Goal: Navigation & Orientation: Find specific page/section

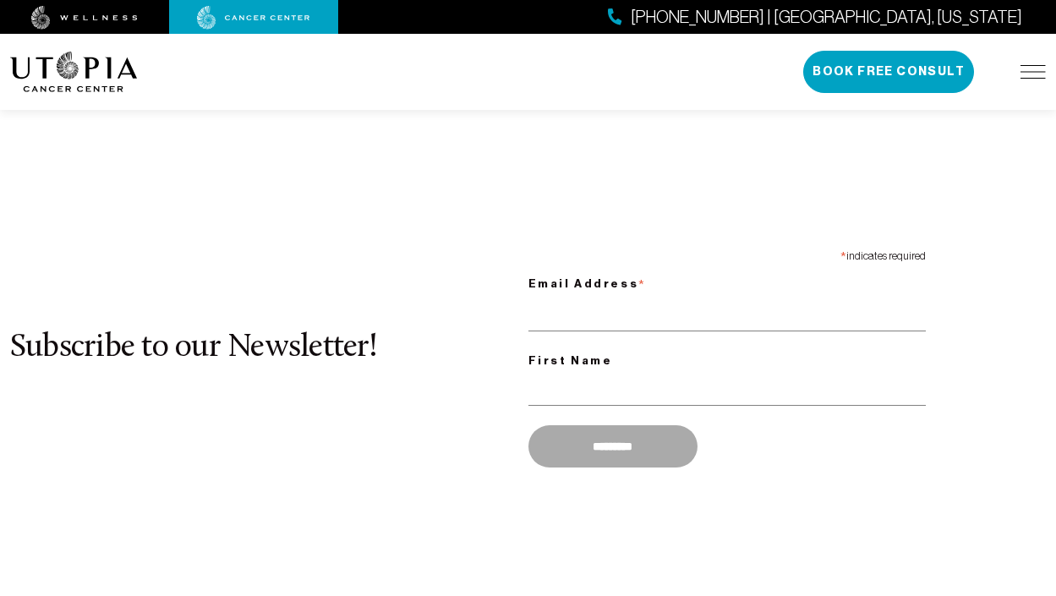
scroll to position [1367, 0]
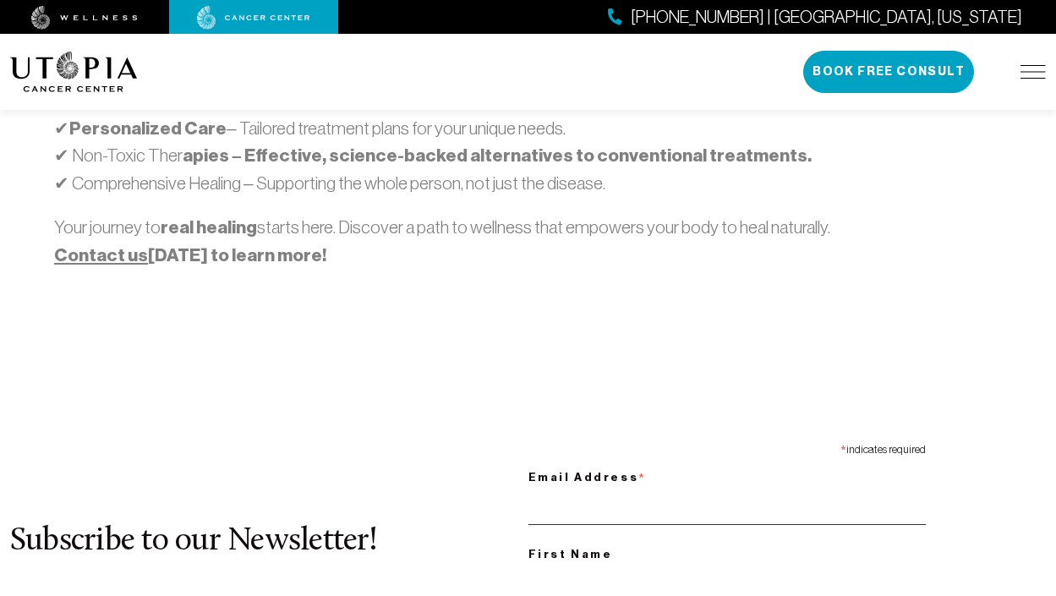
click at [726, 490] on input "Email Address *" at bounding box center [726, 507] width 397 height 35
type input "**********"
click at [726, 565] on input "First Name" at bounding box center [726, 582] width 397 height 35
type input "********"
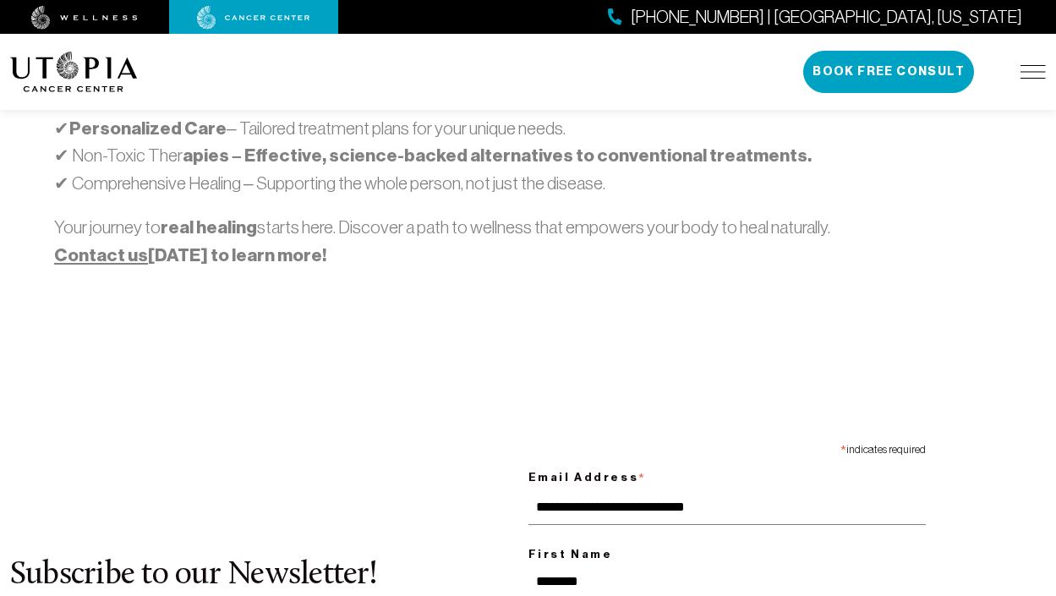
click at [74, 68] on img at bounding box center [74, 72] width 128 height 41
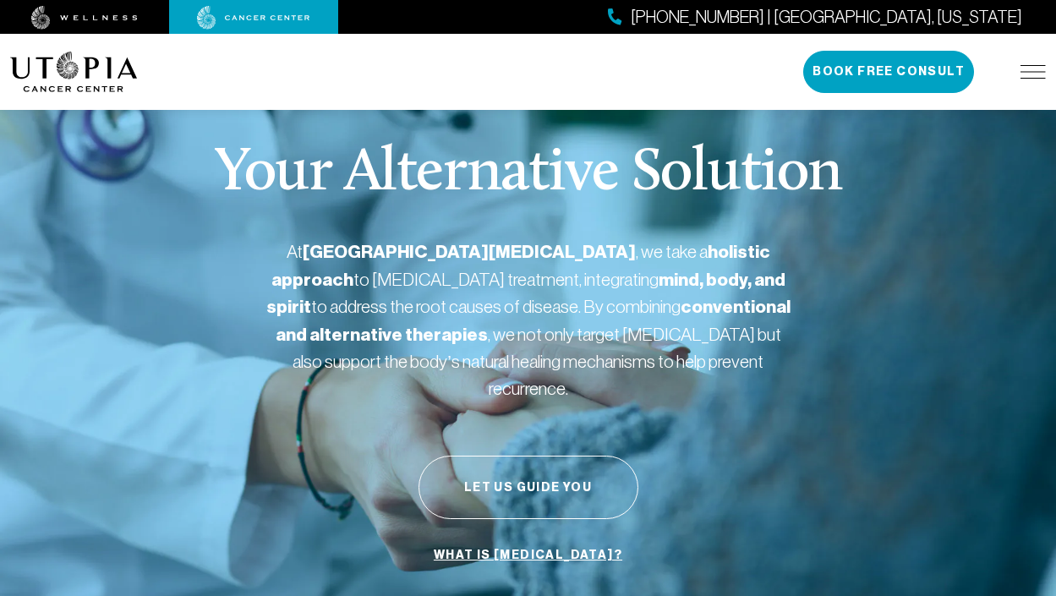
click at [254, 17] on img at bounding box center [253, 18] width 113 height 24
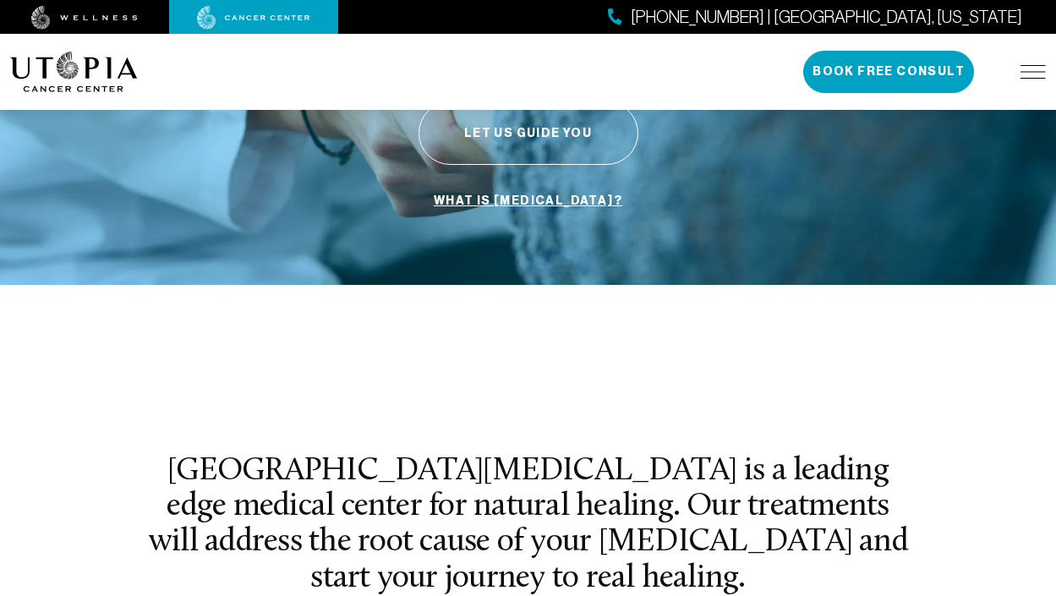
scroll to position [426, 0]
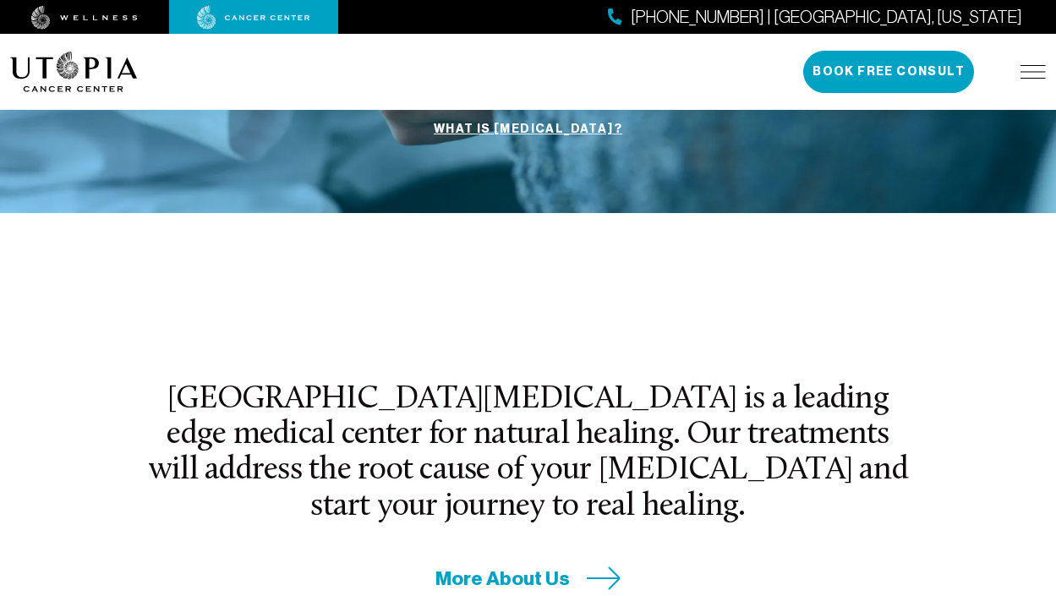
click at [85, 17] on img at bounding box center [84, 18] width 107 height 24
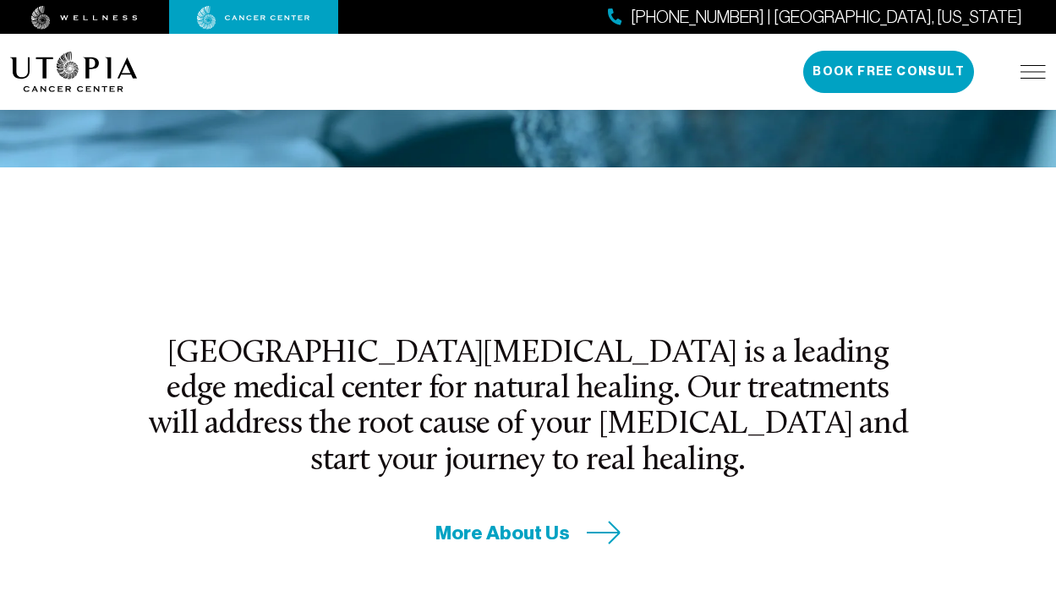
scroll to position [502, 0]
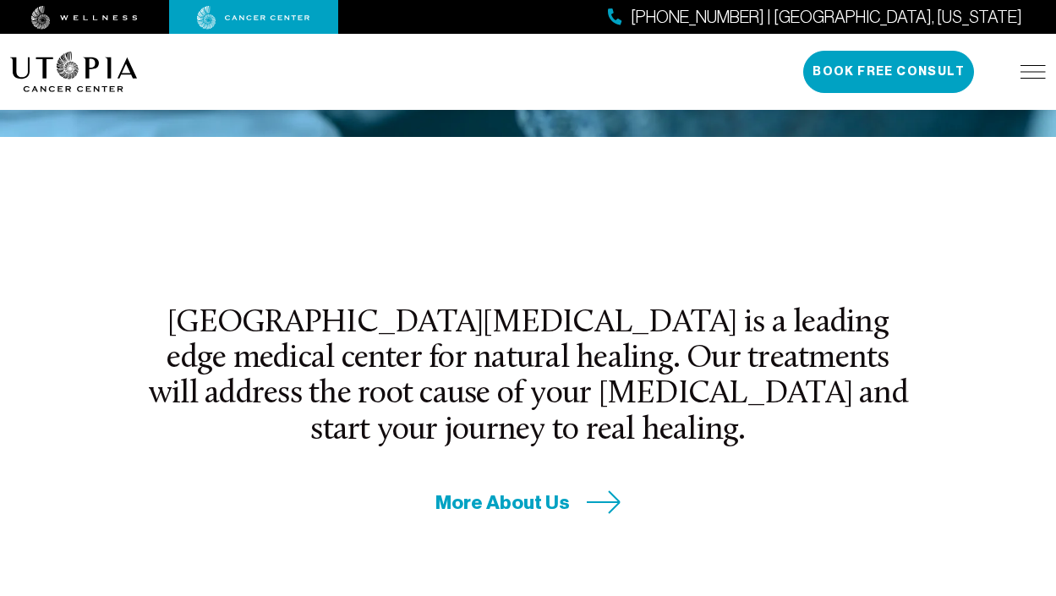
click at [528, 490] on span "More About Us" at bounding box center [502, 503] width 134 height 26
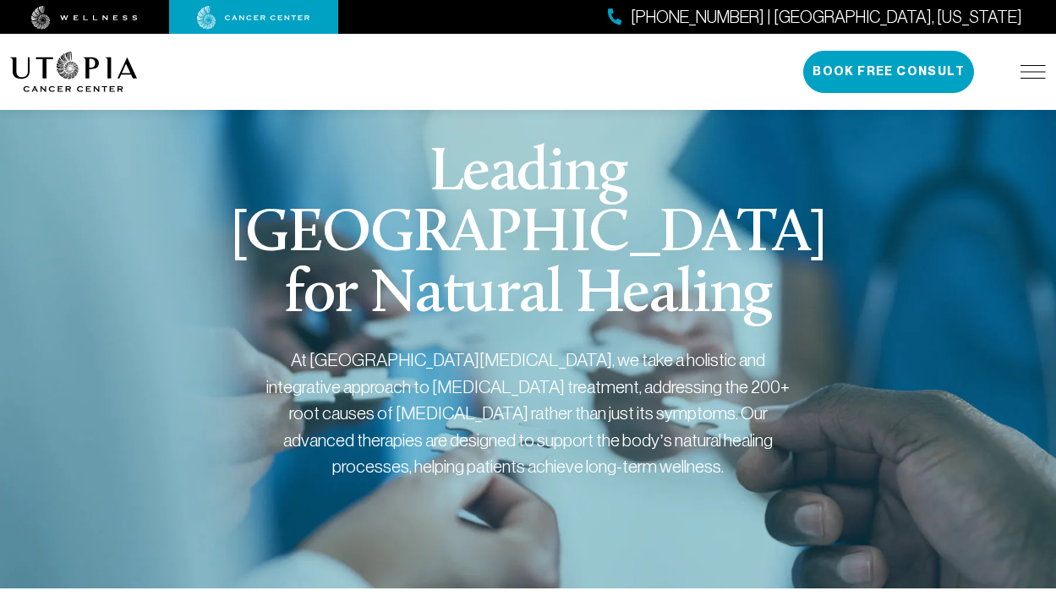
click at [85, 17] on img at bounding box center [84, 18] width 107 height 24
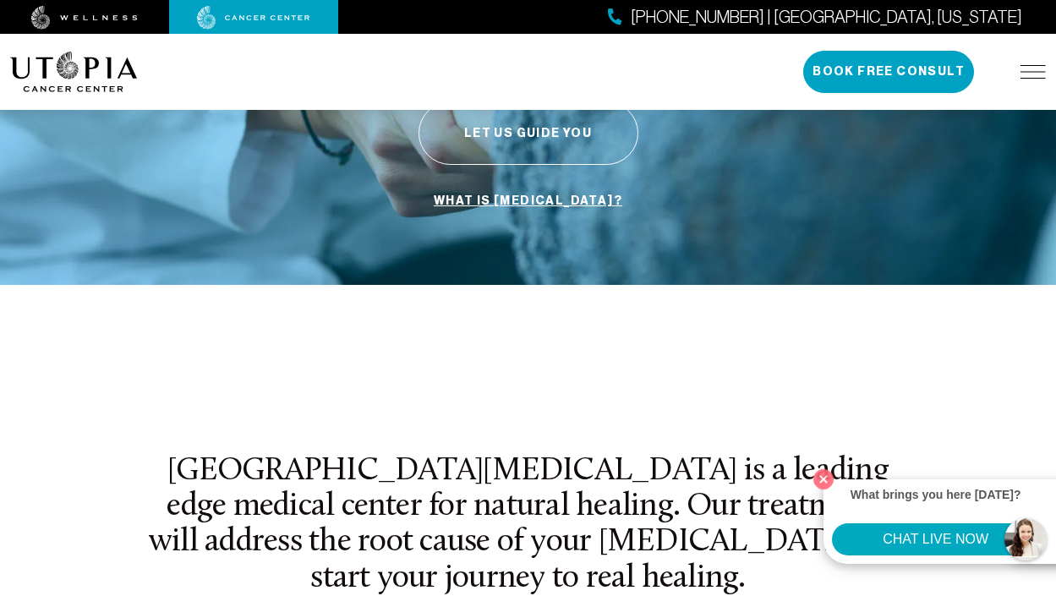
scroll to position [433, 0]
